Goal: Task Accomplishment & Management: Manage account settings

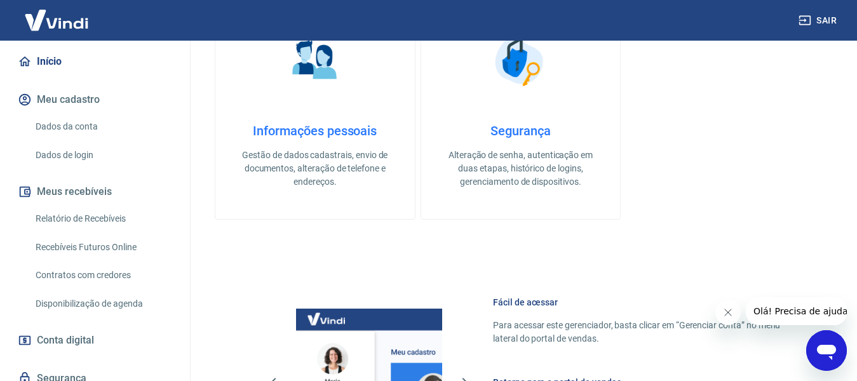
scroll to position [127, 0]
click at [69, 215] on link "Relatório de Recebíveis" at bounding box center [102, 217] width 144 height 26
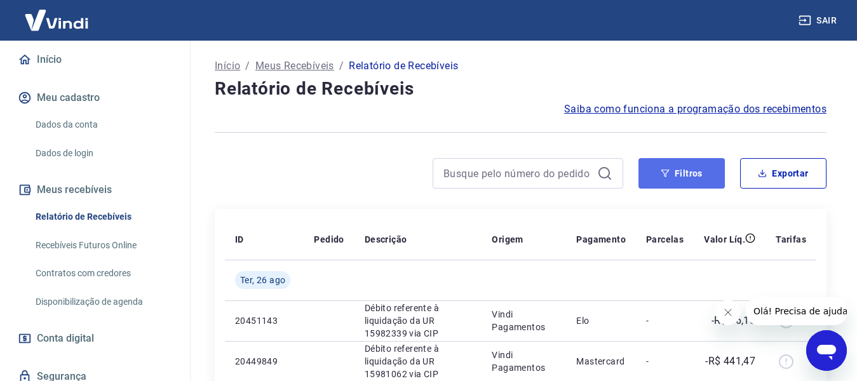
click at [660, 166] on button "Filtros" at bounding box center [681, 173] width 86 height 30
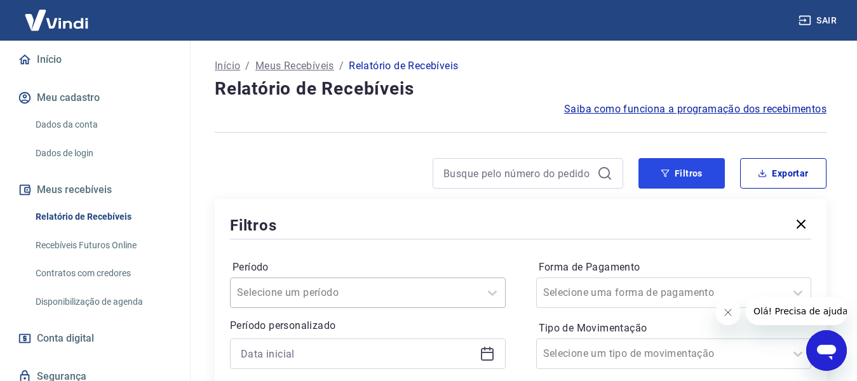
scroll to position [64, 0]
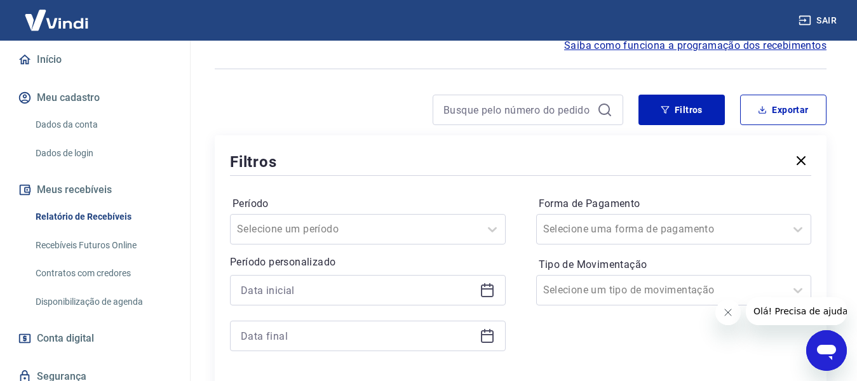
click at [485, 293] on icon at bounding box center [487, 290] width 15 height 15
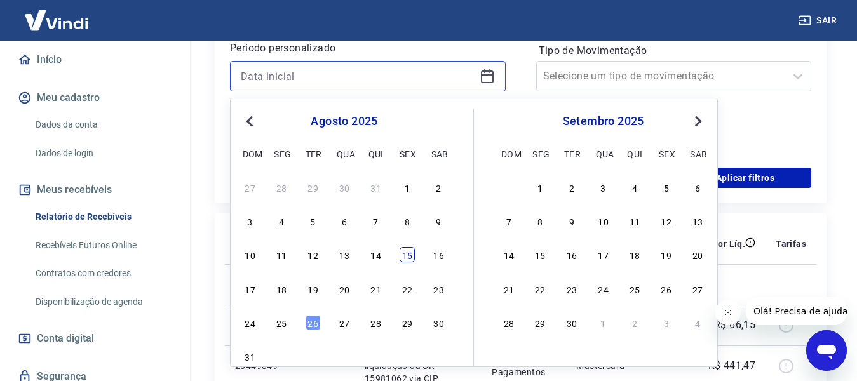
scroll to position [318, 0]
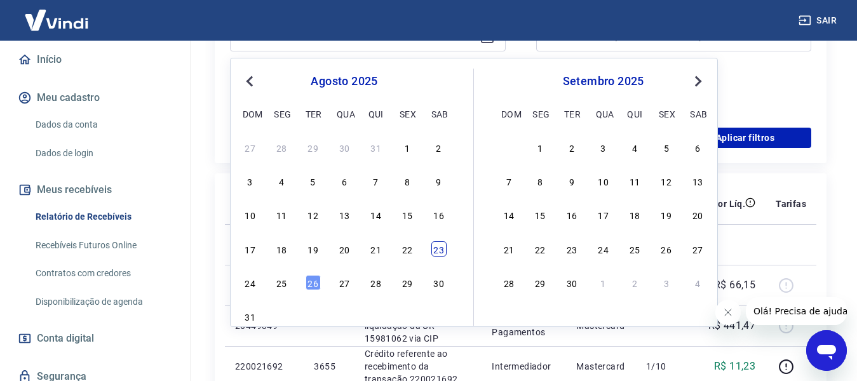
click at [433, 248] on div "23" at bounding box center [438, 248] width 15 height 15
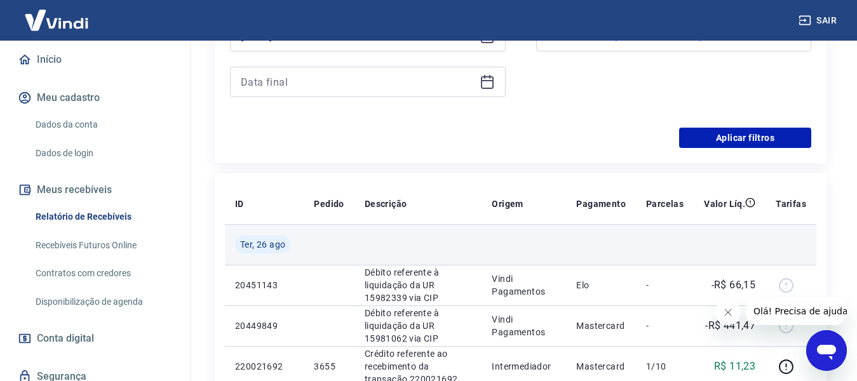
type input "[DATE]"
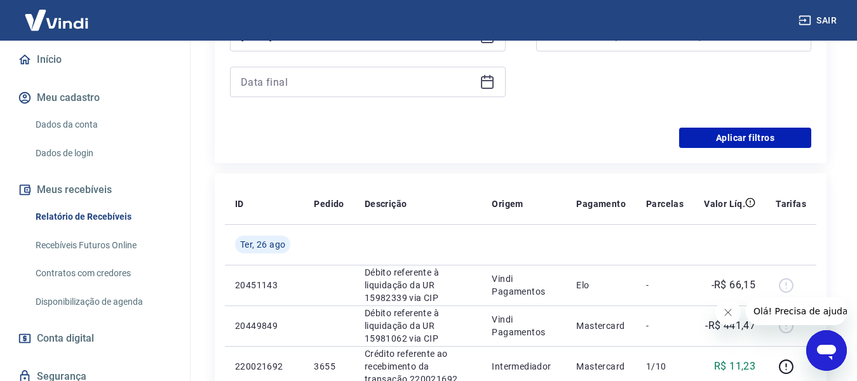
click at [496, 84] on div at bounding box center [368, 82] width 276 height 30
click at [492, 84] on icon at bounding box center [487, 81] width 15 height 15
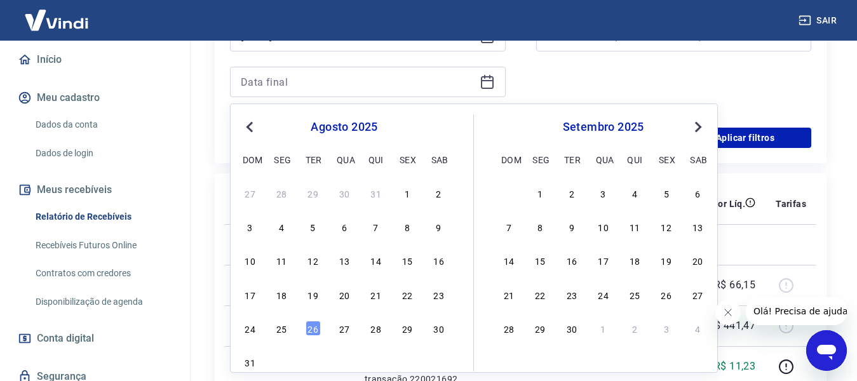
click at [431, 297] on div "23" at bounding box center [438, 294] width 15 height 15
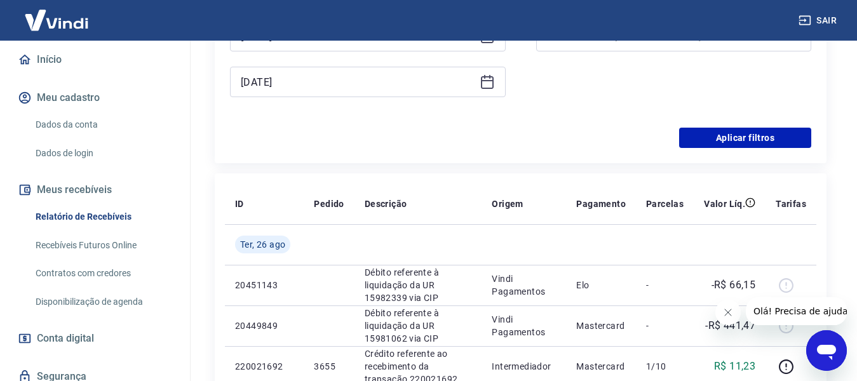
type input "[DATE]"
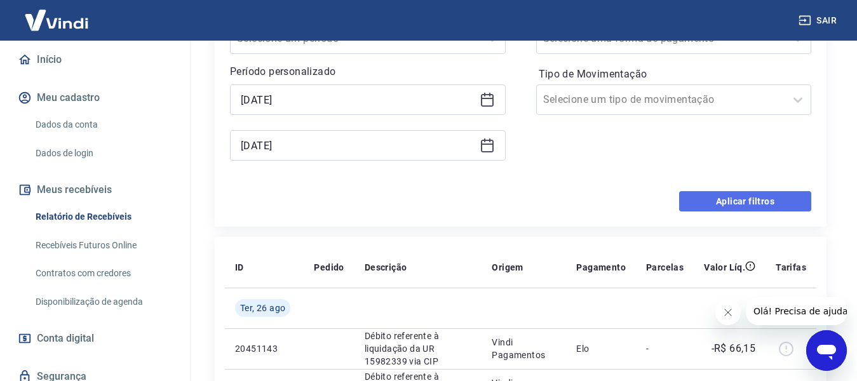
click at [706, 198] on button "Aplicar filtros" at bounding box center [745, 201] width 132 height 20
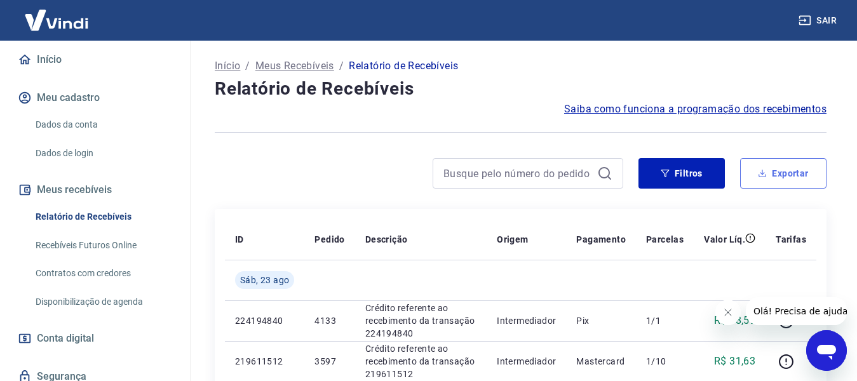
click at [770, 164] on button "Exportar" at bounding box center [783, 173] width 86 height 30
type input "[DATE]"
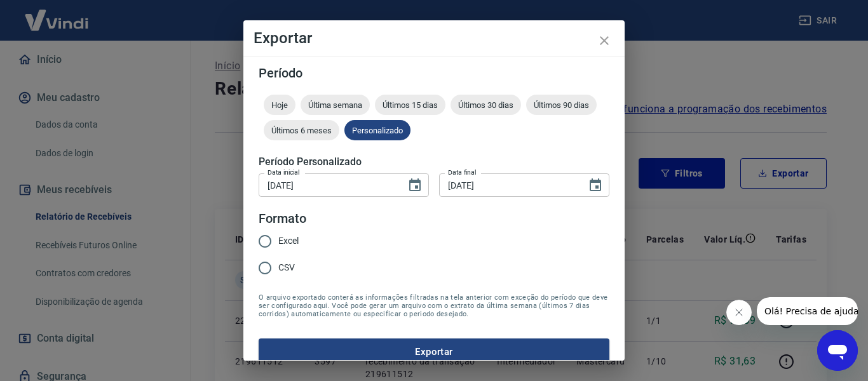
click at [267, 238] on input "Excel" at bounding box center [265, 241] width 27 height 27
radio input "true"
click at [419, 345] on button "Exportar" at bounding box center [434, 352] width 351 height 27
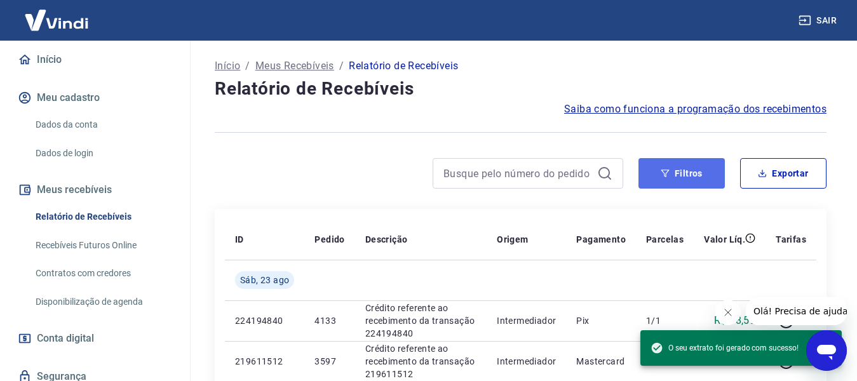
click at [718, 168] on button "Filtros" at bounding box center [681, 173] width 86 height 30
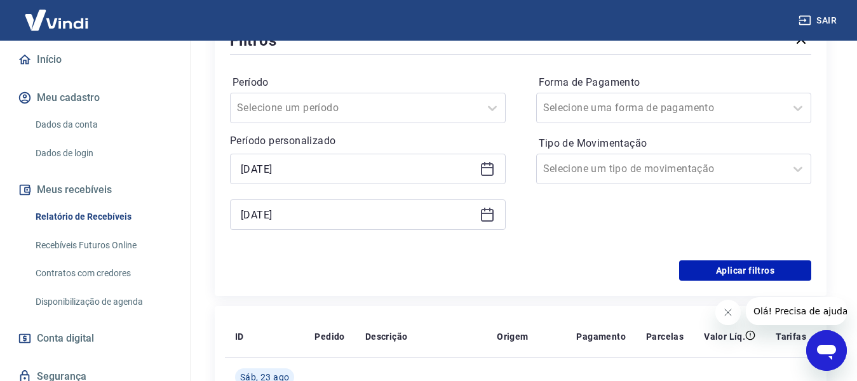
scroll to position [191, 0]
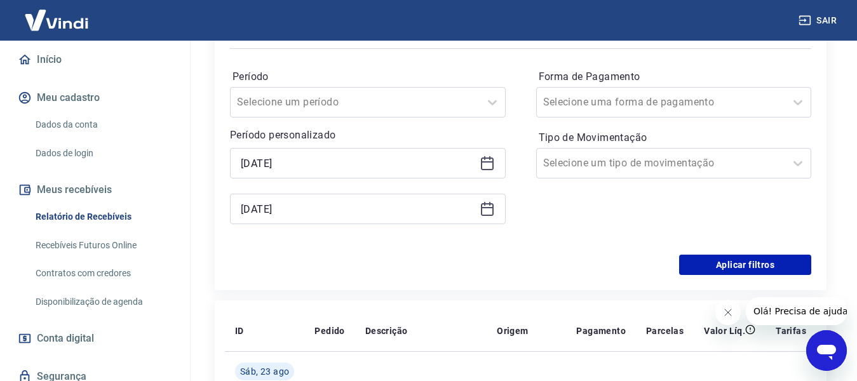
click at [481, 165] on icon at bounding box center [487, 164] width 13 height 13
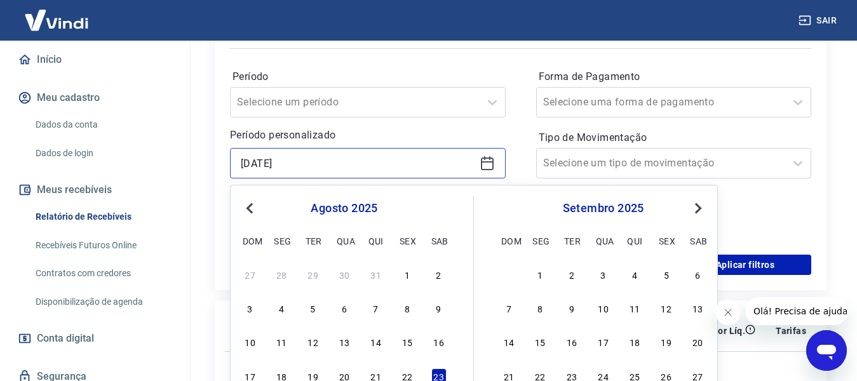
scroll to position [318, 0]
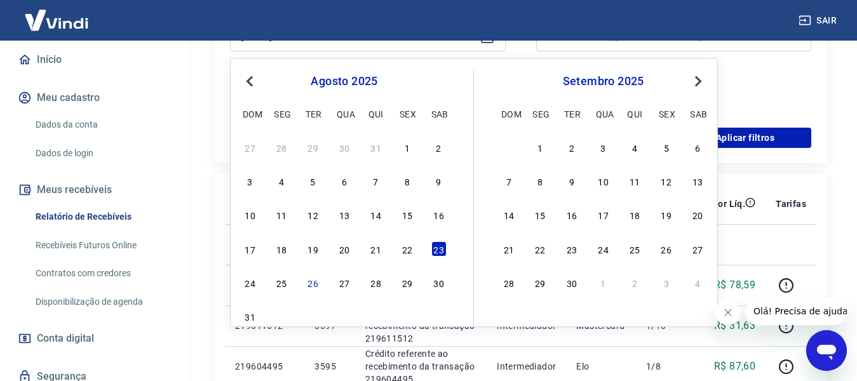
click at [259, 287] on div "24 25 26 27 28 29 30" at bounding box center [344, 282] width 207 height 18
click at [256, 286] on div "24" at bounding box center [250, 282] width 15 height 15
type input "[DATE]"
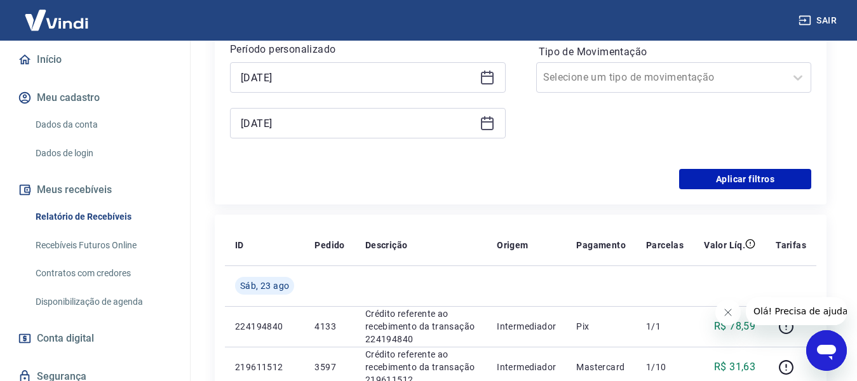
scroll to position [191, 0]
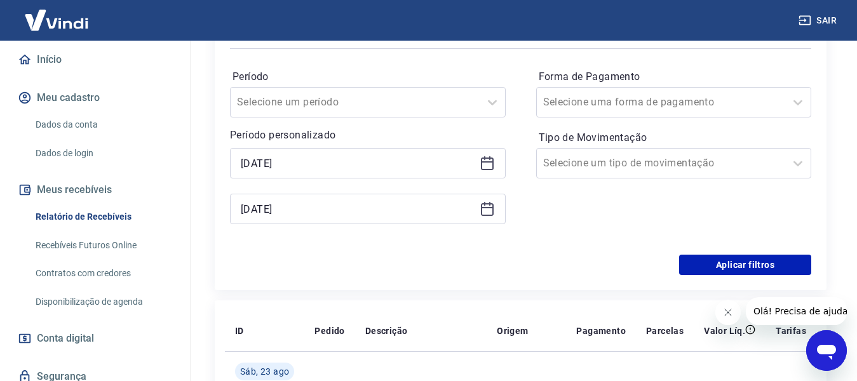
click at [478, 215] on div "[DATE]" at bounding box center [368, 209] width 276 height 30
click at [486, 212] on icon at bounding box center [487, 208] width 15 height 15
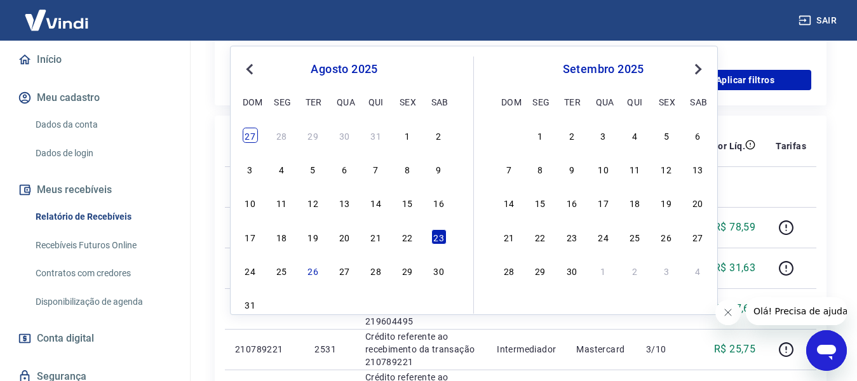
scroll to position [445, 0]
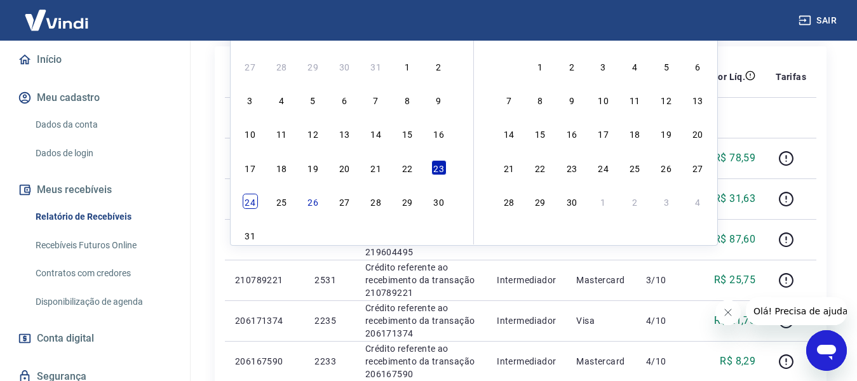
click at [254, 204] on div "24" at bounding box center [250, 201] width 15 height 15
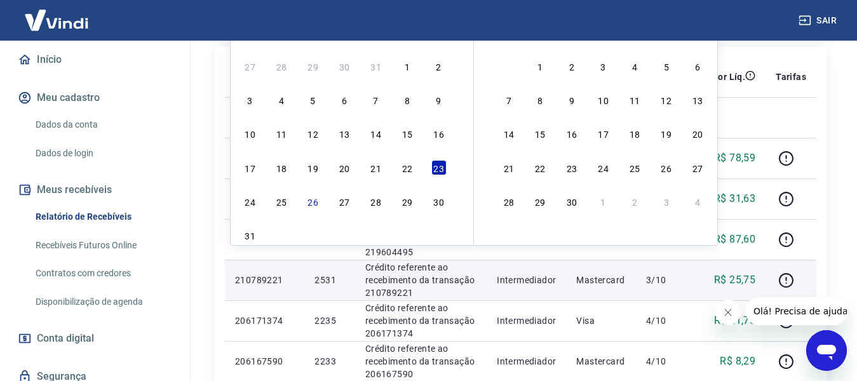
type input "[DATE]"
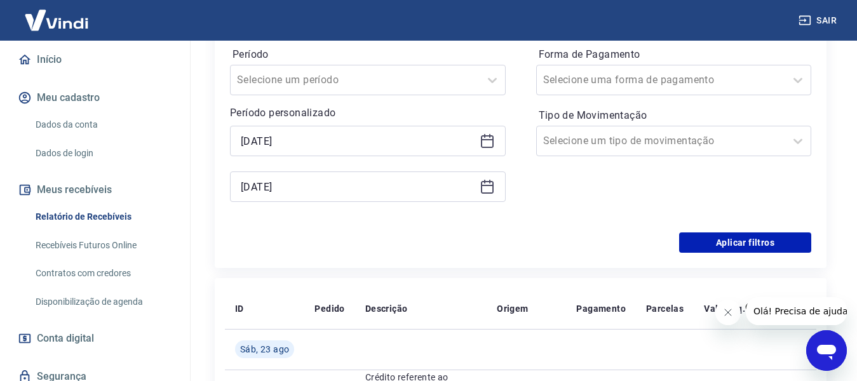
scroll to position [191, 0]
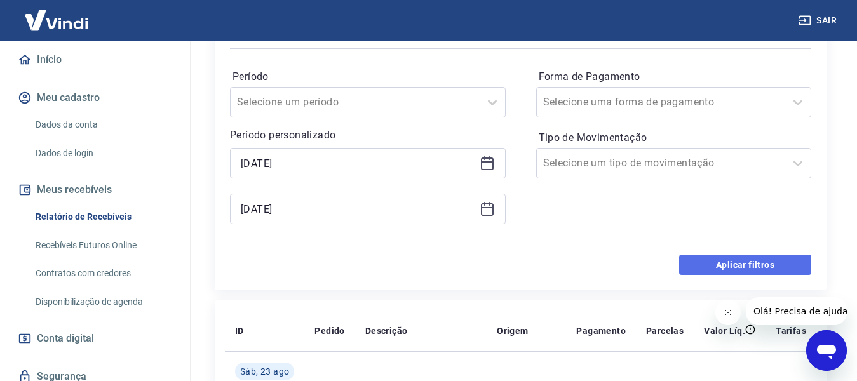
click at [702, 269] on button "Aplicar filtros" at bounding box center [745, 265] width 132 height 20
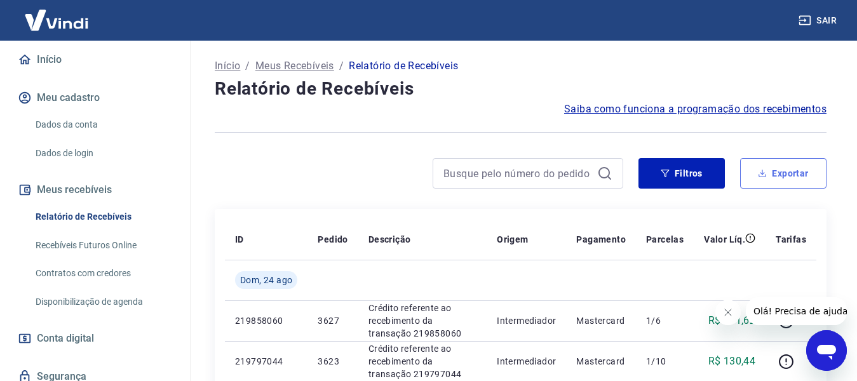
click at [769, 178] on button "Exportar" at bounding box center [783, 173] width 86 height 30
type input "[DATE]"
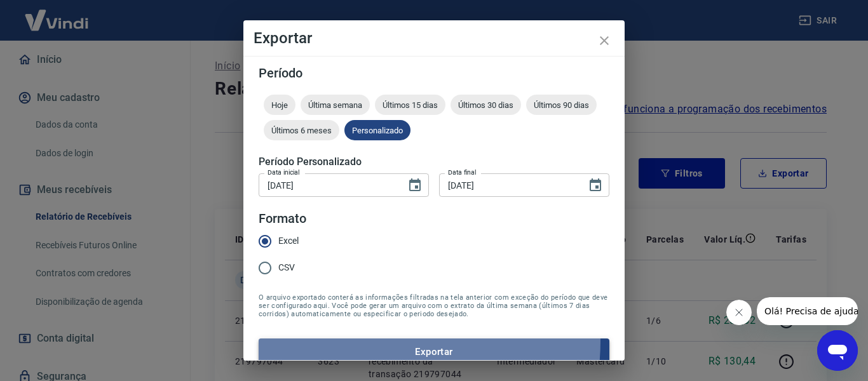
click at [364, 341] on button "Exportar" at bounding box center [434, 352] width 351 height 27
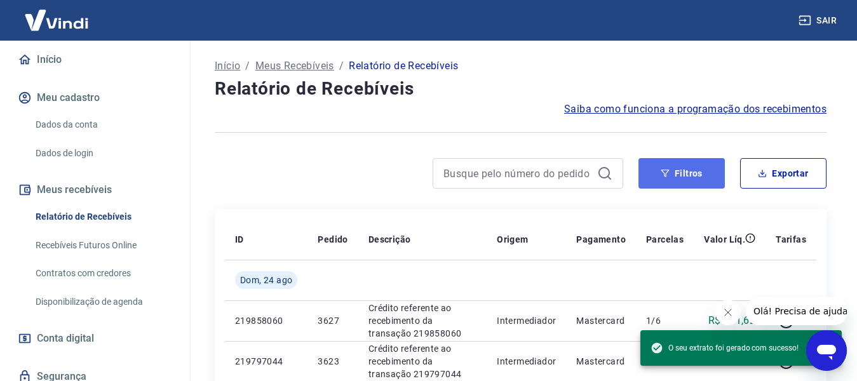
click at [677, 180] on button "Filtros" at bounding box center [681, 173] width 86 height 30
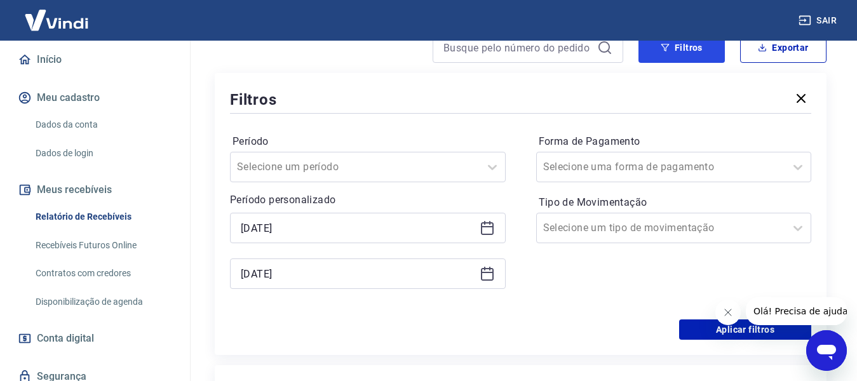
scroll to position [127, 0]
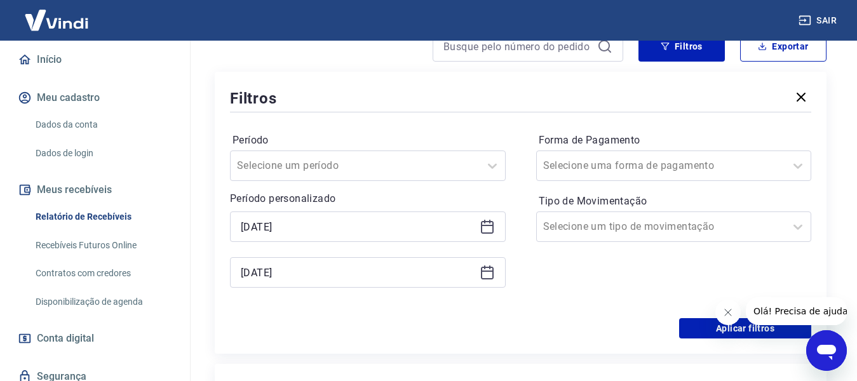
click at [491, 224] on icon at bounding box center [487, 226] width 15 height 15
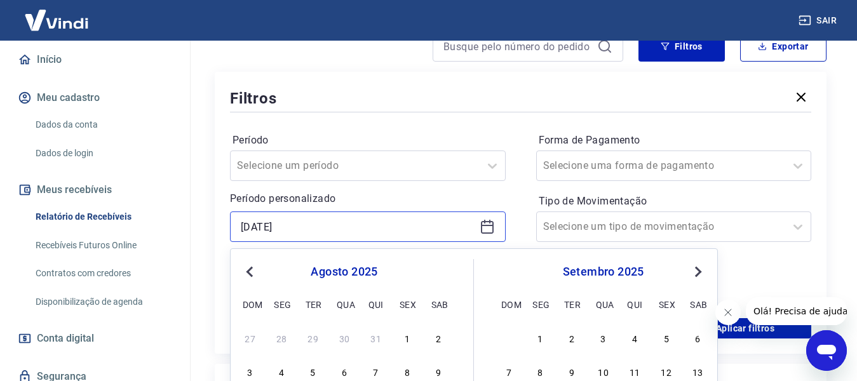
scroll to position [318, 0]
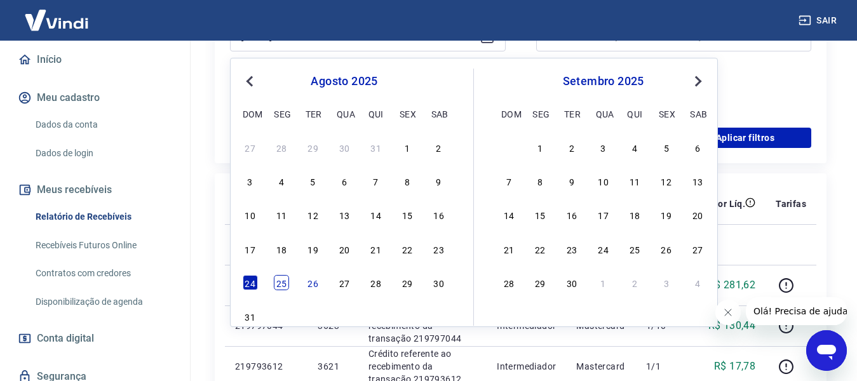
click at [287, 286] on div "25" at bounding box center [281, 282] width 15 height 15
type input "[DATE]"
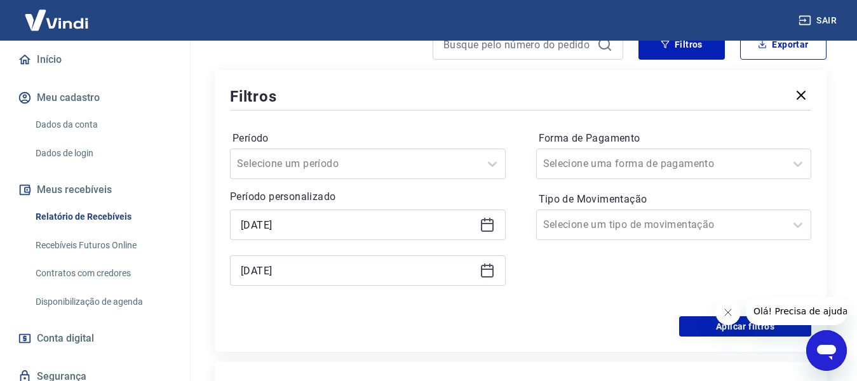
scroll to position [127, 0]
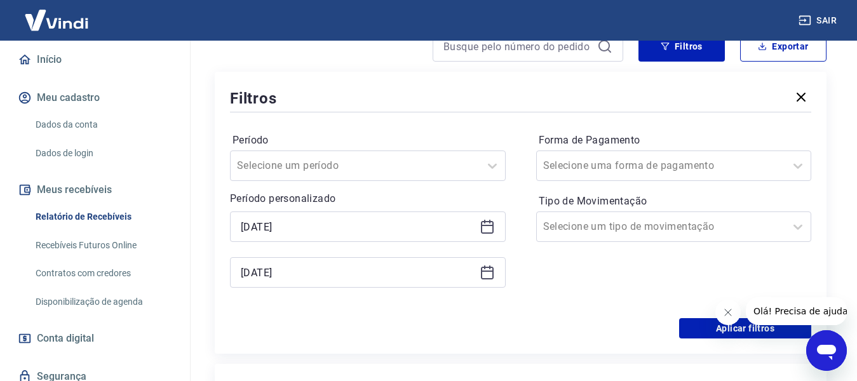
click at [482, 266] on icon at bounding box center [487, 272] width 15 height 15
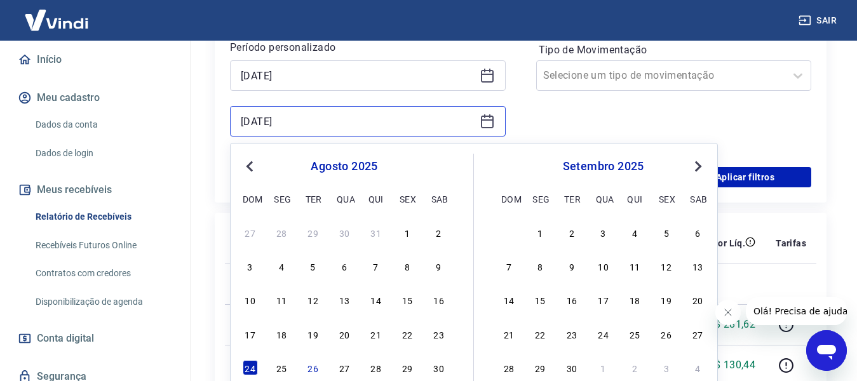
scroll to position [318, 0]
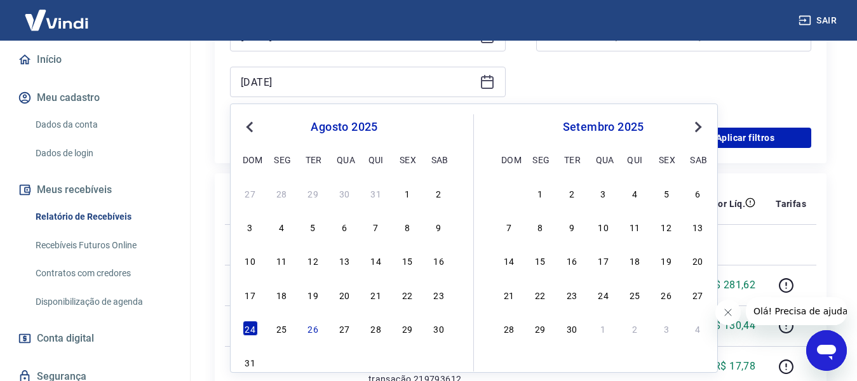
click at [280, 323] on div "25" at bounding box center [281, 328] width 15 height 15
type input "[DATE]"
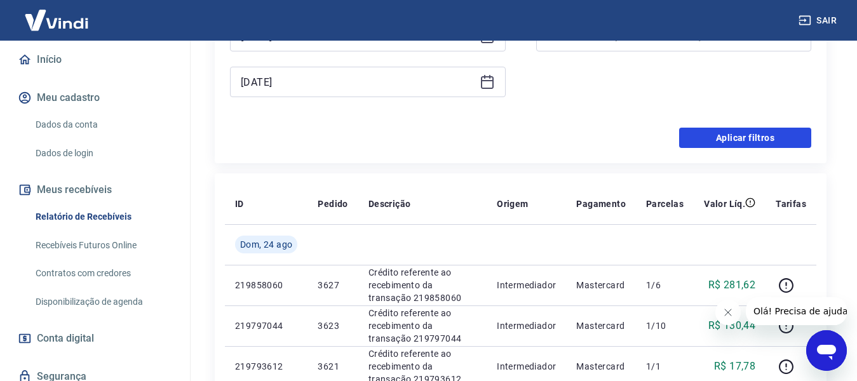
click at [738, 142] on button "Aplicar filtros" at bounding box center [745, 138] width 132 height 20
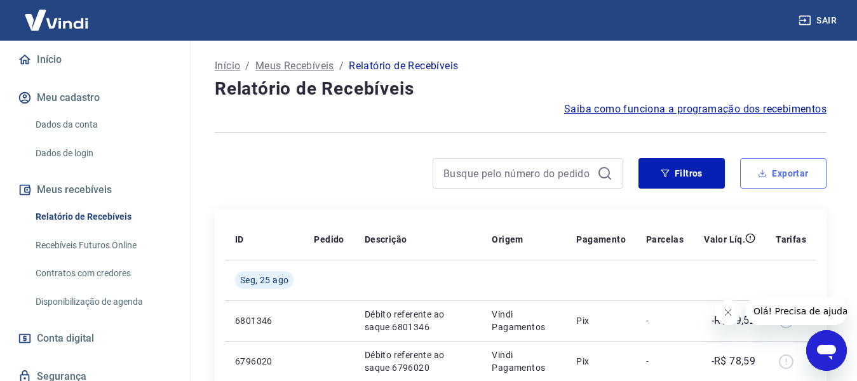
click at [786, 175] on button "Exportar" at bounding box center [783, 173] width 86 height 30
type input "[DATE]"
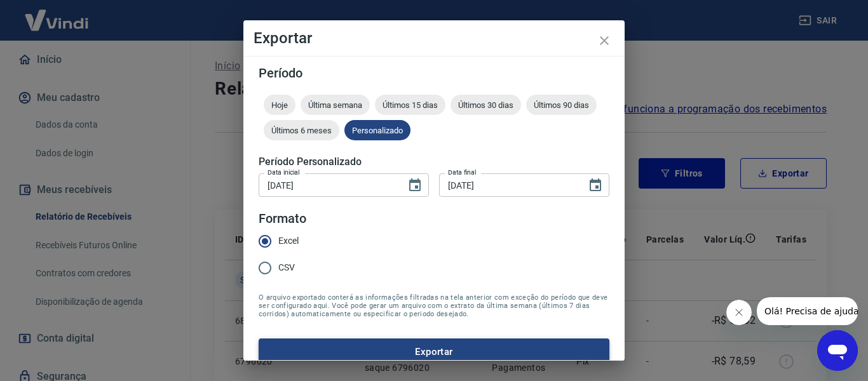
click at [487, 352] on button "Exportar" at bounding box center [434, 352] width 351 height 27
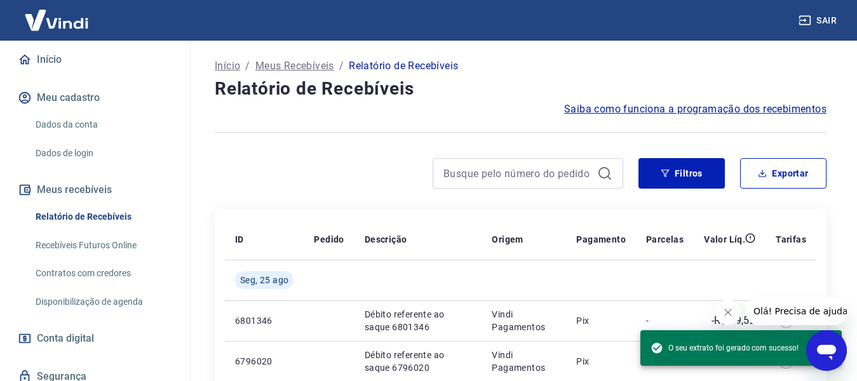
click at [65, 67] on link "Início" at bounding box center [94, 60] width 159 height 28
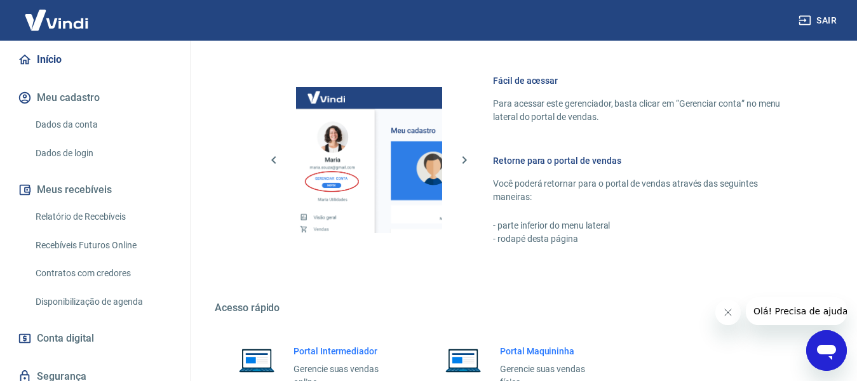
scroll to position [793, 0]
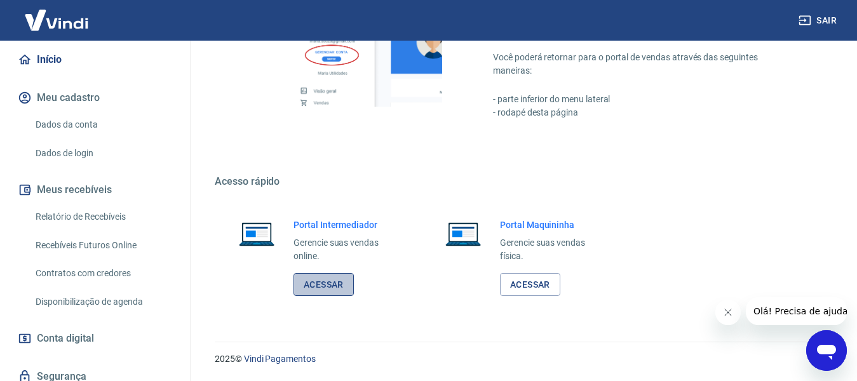
click at [320, 280] on link "Acessar" at bounding box center [323, 285] width 60 height 24
